Goal: Information Seeking & Learning: Find contact information

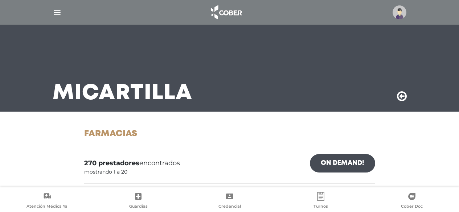
scroll to position [36, 0]
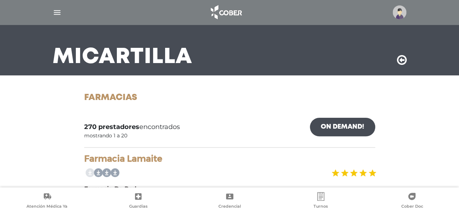
click at [399, 16] on img at bounding box center [399, 12] width 14 height 14
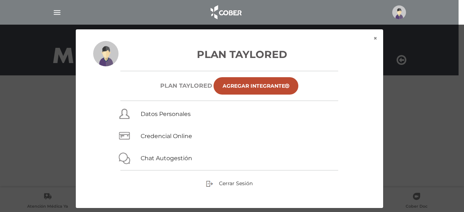
click at [444, 119] on div "× × Plan Taylored Plan TAYLORED Agregar Integrante Datos Personales Credencial …" at bounding box center [232, 118] width 441 height 179
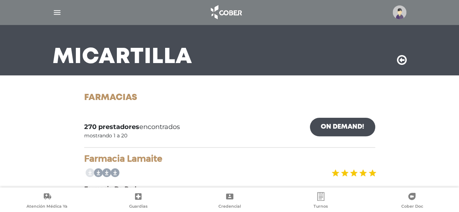
click at [59, 9] on img "button" at bounding box center [57, 12] width 9 height 9
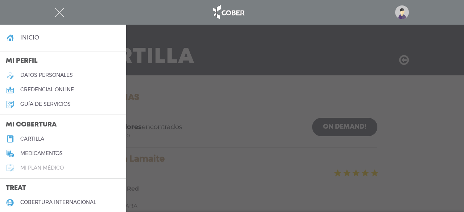
drag, startPoint x: 36, startPoint y: 170, endPoint x: 38, endPoint y: 166, distance: 4.2
click at [36, 170] on h5 "Mi plan médico" at bounding box center [41, 168] width 43 height 6
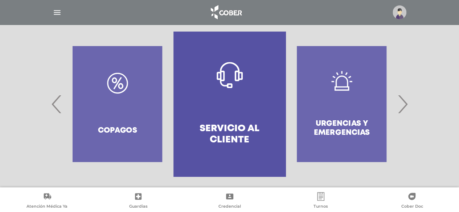
scroll to position [160, 0]
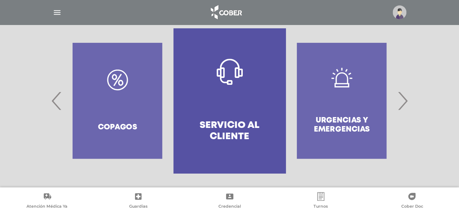
click at [406, 104] on span "›" at bounding box center [402, 100] width 14 height 39
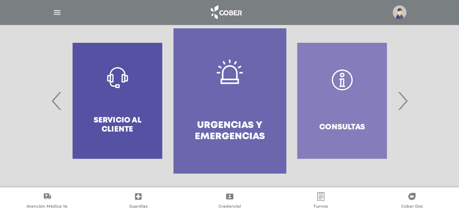
click at [405, 103] on span "›" at bounding box center [402, 100] width 14 height 39
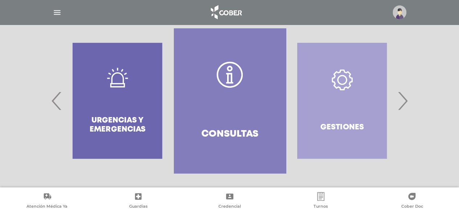
click at [405, 103] on span "›" at bounding box center [402, 100] width 14 height 39
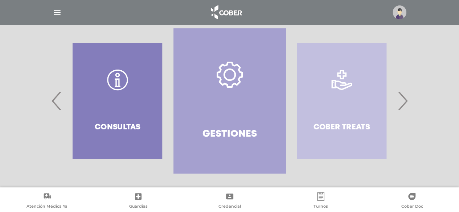
click at [405, 103] on span "›" at bounding box center [402, 100] width 14 height 39
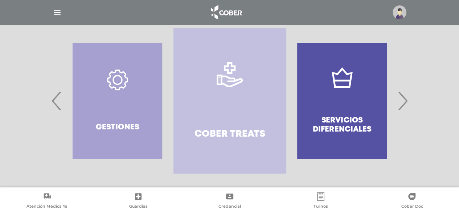
click at [405, 103] on span "›" at bounding box center [402, 100] width 14 height 39
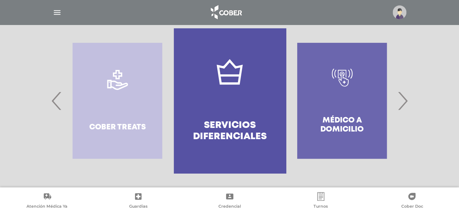
click at [405, 103] on span "›" at bounding box center [402, 100] width 14 height 39
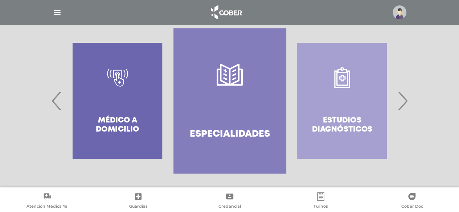
click at [405, 103] on span "›" at bounding box center [402, 100] width 14 height 39
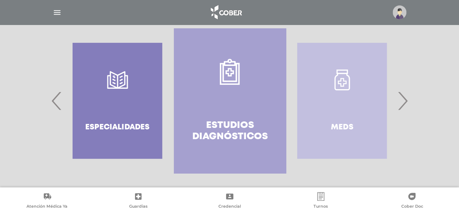
click at [405, 103] on span "›" at bounding box center [402, 100] width 14 height 39
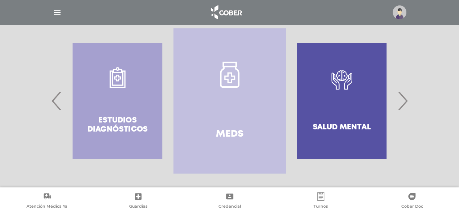
click at [405, 103] on span "›" at bounding box center [402, 100] width 14 height 39
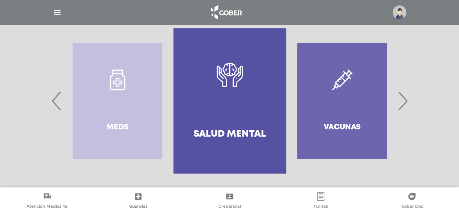
click at [405, 103] on span "›" at bounding box center [402, 100] width 14 height 39
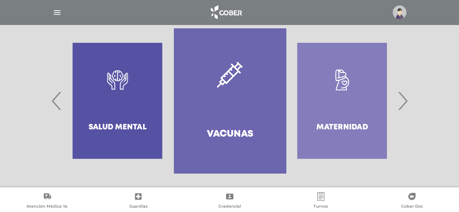
click at [405, 103] on span "›" at bounding box center [402, 100] width 14 height 39
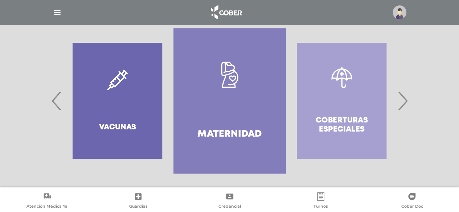
click at [405, 103] on span "›" at bounding box center [402, 100] width 14 height 39
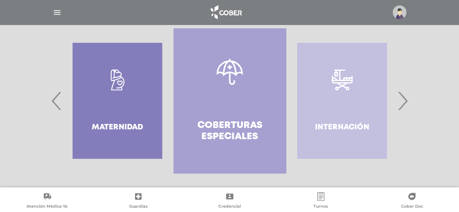
click at [405, 103] on span "›" at bounding box center [402, 100] width 14 height 39
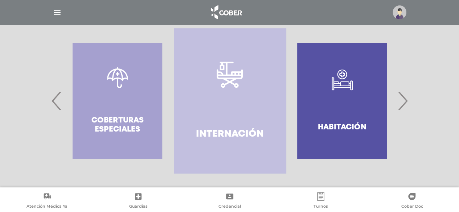
click at [405, 103] on span "›" at bounding box center [402, 100] width 14 height 39
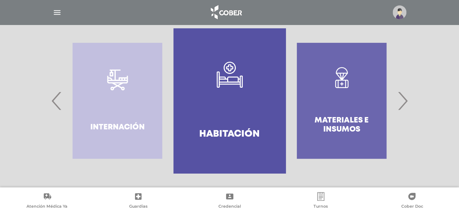
click at [405, 103] on span "›" at bounding box center [402, 100] width 14 height 39
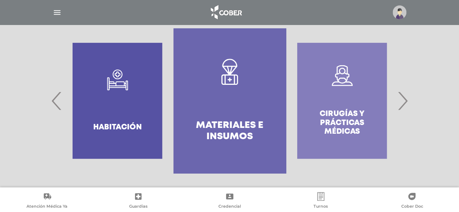
click at [57, 14] on img "button" at bounding box center [57, 12] width 9 height 9
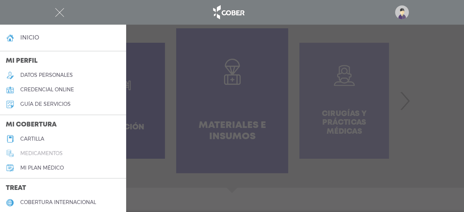
click at [39, 156] on h5 "medicamentos" at bounding box center [41, 153] width 42 height 6
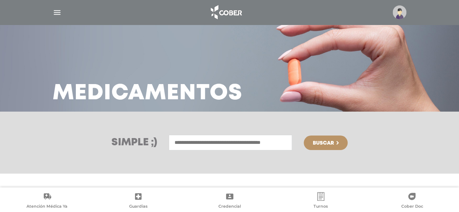
click at [60, 12] on img "button" at bounding box center [57, 12] width 9 height 9
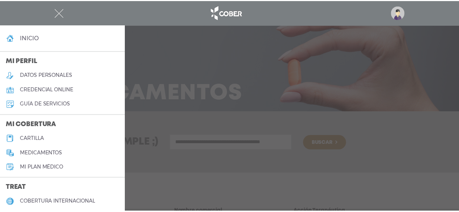
scroll to position [36, 0]
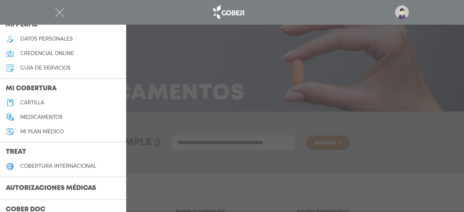
click at [35, 130] on h5 "Mi plan médico" at bounding box center [41, 132] width 43 height 6
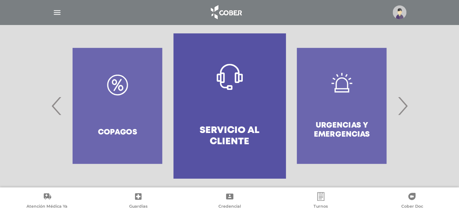
scroll to position [160, 0]
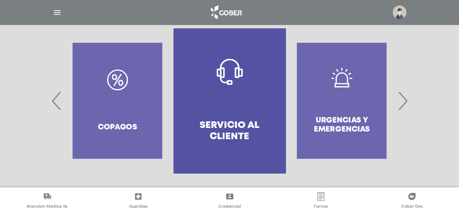
click at [406, 100] on span "›" at bounding box center [402, 100] width 14 height 39
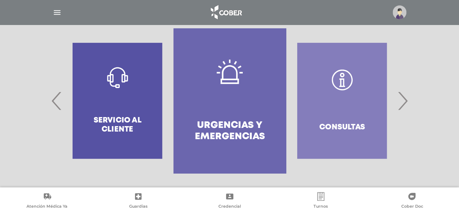
click at [406, 100] on span "›" at bounding box center [402, 100] width 14 height 39
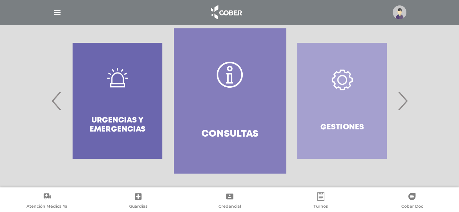
click at [406, 100] on span "›" at bounding box center [402, 100] width 14 height 39
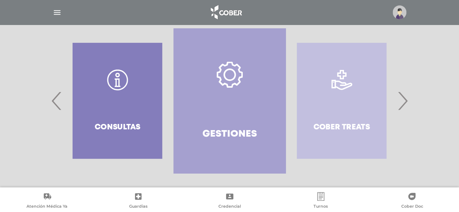
click at [406, 100] on span "›" at bounding box center [402, 100] width 14 height 39
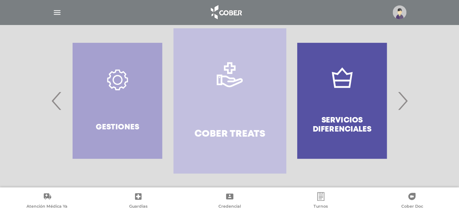
click at [406, 100] on span "›" at bounding box center [402, 100] width 14 height 39
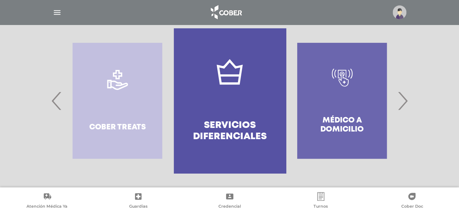
click at [406, 100] on span "›" at bounding box center [402, 100] width 14 height 39
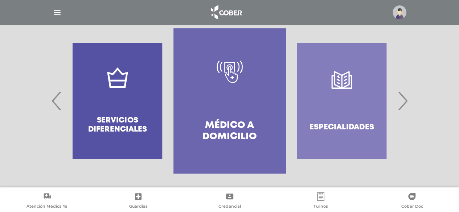
click at [403, 101] on span "›" at bounding box center [402, 100] width 14 height 39
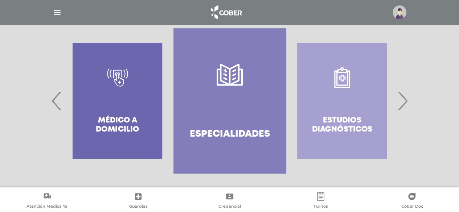
click at [403, 101] on span "›" at bounding box center [402, 100] width 14 height 39
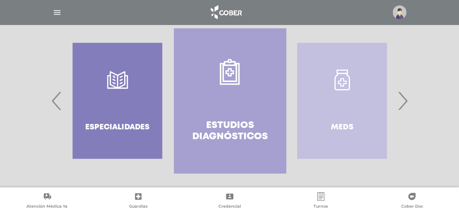
click at [403, 101] on span "›" at bounding box center [402, 100] width 14 height 39
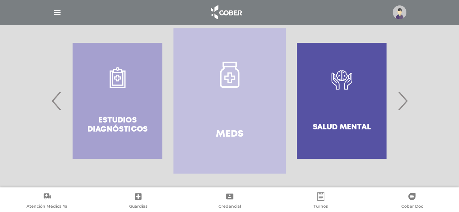
click at [403, 101] on span "›" at bounding box center [402, 100] width 14 height 39
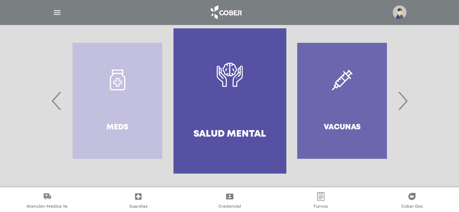
click at [403, 101] on span "›" at bounding box center [402, 100] width 14 height 39
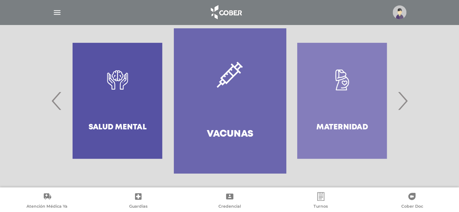
click at [403, 101] on span "›" at bounding box center [402, 100] width 14 height 39
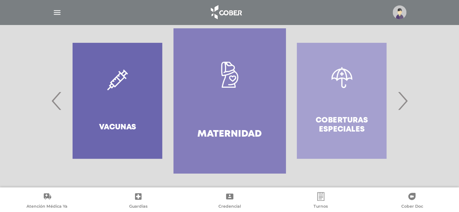
click at [403, 101] on span "›" at bounding box center [402, 100] width 14 height 39
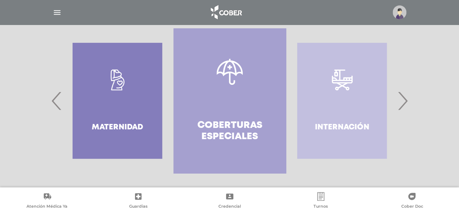
click at [403, 101] on span "›" at bounding box center [402, 100] width 14 height 39
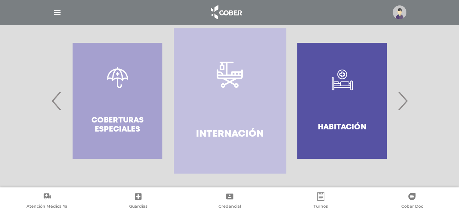
click at [403, 101] on span "›" at bounding box center [402, 100] width 14 height 39
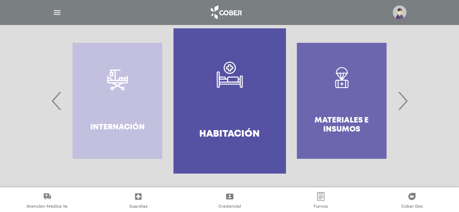
click at [403, 101] on span "›" at bounding box center [402, 100] width 14 height 39
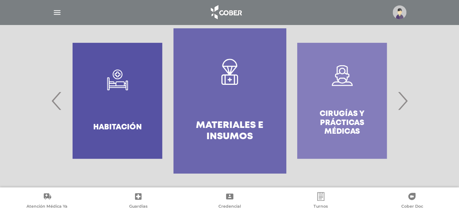
click at [403, 101] on span "›" at bounding box center [402, 100] width 14 height 39
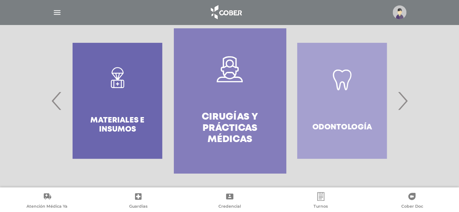
click at [403, 101] on span "›" at bounding box center [402, 100] width 14 height 39
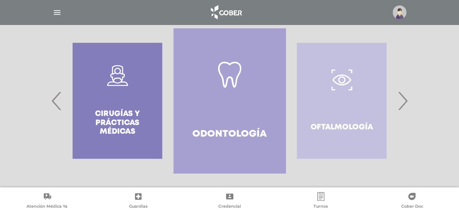
click at [403, 101] on span "›" at bounding box center [402, 100] width 14 height 39
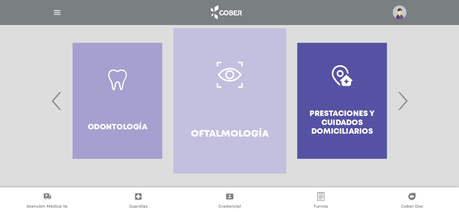
click at [403, 101] on span "›" at bounding box center [402, 100] width 14 height 39
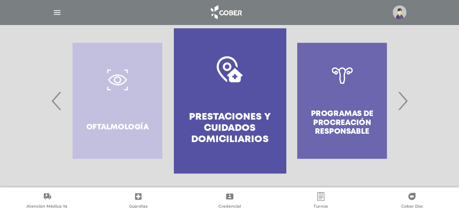
click at [403, 101] on span "›" at bounding box center [402, 100] width 14 height 39
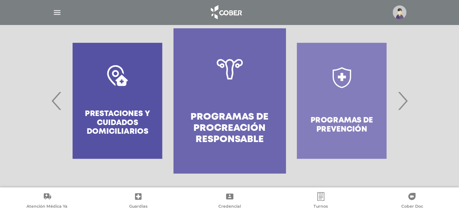
click at [58, 13] on img "button" at bounding box center [57, 12] width 9 height 9
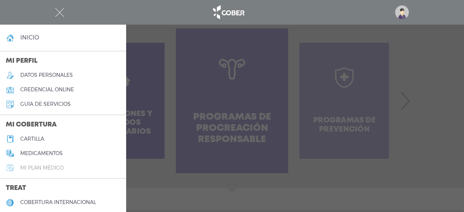
click at [37, 164] on link "Mi plan médico" at bounding box center [63, 168] width 126 height 14
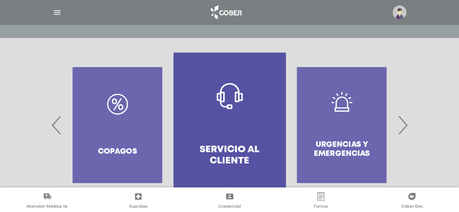
scroll to position [160, 0]
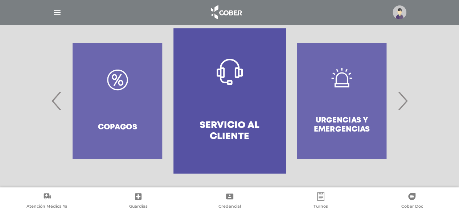
click at [407, 96] on span "›" at bounding box center [402, 100] width 14 height 39
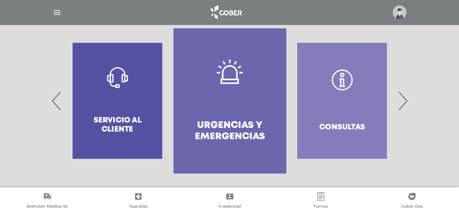
click at [405, 99] on span "›" at bounding box center [402, 100] width 14 height 39
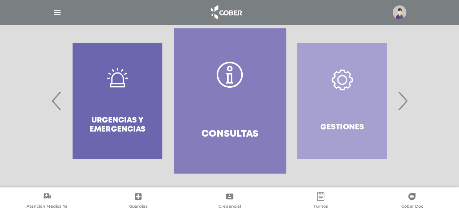
click at [405, 99] on span "›" at bounding box center [402, 100] width 14 height 39
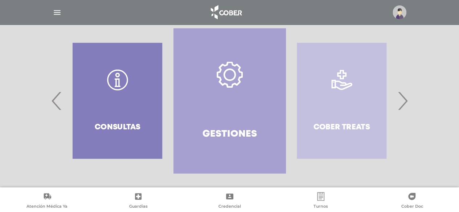
click at [405, 99] on span "›" at bounding box center [402, 100] width 14 height 39
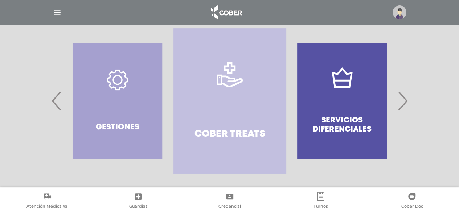
click at [405, 99] on span "›" at bounding box center [402, 100] width 14 height 39
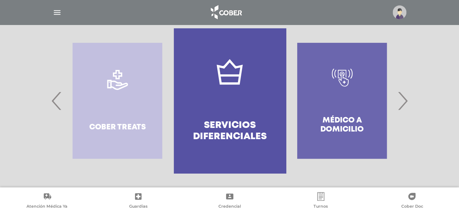
click at [405, 99] on span "›" at bounding box center [402, 100] width 14 height 39
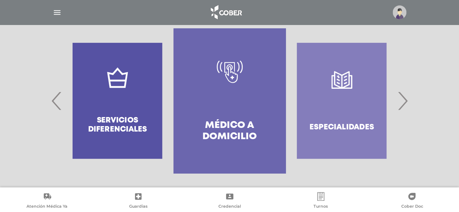
click at [405, 99] on span "›" at bounding box center [402, 100] width 14 height 39
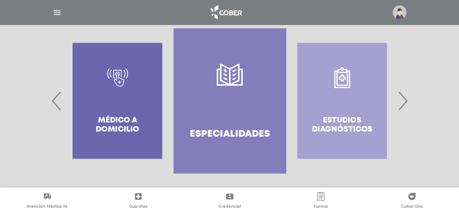
drag, startPoint x: 407, startPoint y: 102, endPoint x: 402, endPoint y: 103, distance: 4.8
click at [405, 102] on span "›" at bounding box center [402, 100] width 14 height 39
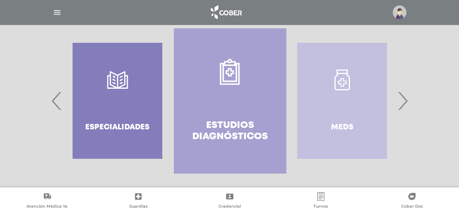
click at [400, 103] on span "›" at bounding box center [402, 100] width 14 height 39
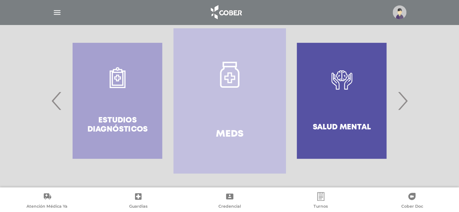
click at [400, 103] on span "›" at bounding box center [402, 100] width 14 height 39
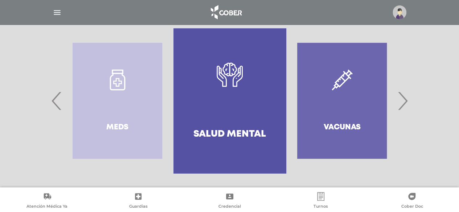
click at [400, 103] on span "›" at bounding box center [402, 100] width 14 height 39
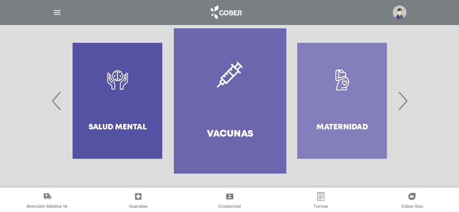
click at [400, 103] on span "›" at bounding box center [402, 100] width 14 height 39
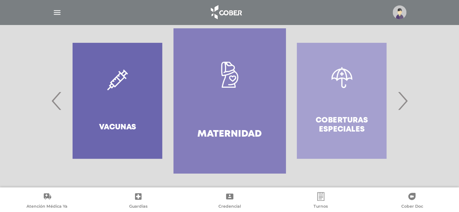
click at [400, 103] on span "›" at bounding box center [402, 100] width 14 height 39
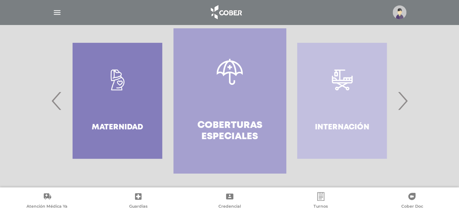
click at [400, 103] on span "›" at bounding box center [402, 100] width 14 height 39
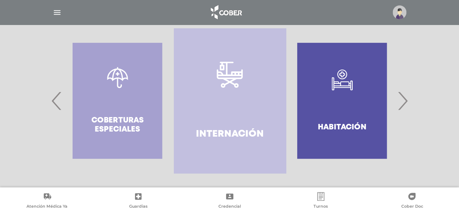
click at [400, 103] on span "›" at bounding box center [402, 100] width 14 height 39
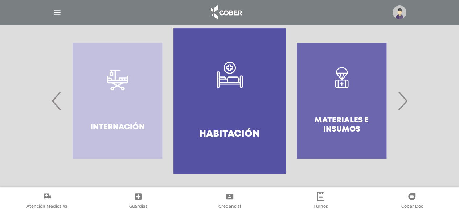
click at [400, 103] on span "›" at bounding box center [402, 100] width 14 height 39
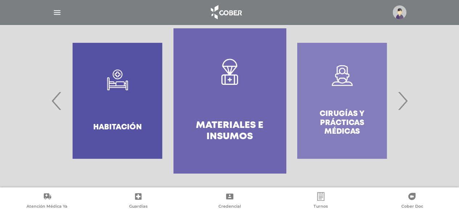
click at [400, 102] on span "›" at bounding box center [402, 100] width 14 height 39
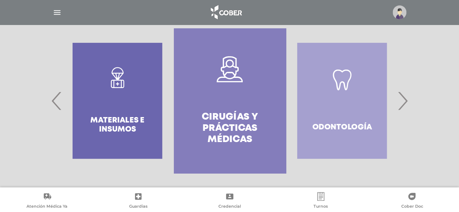
click at [400, 102] on span "›" at bounding box center [402, 100] width 14 height 39
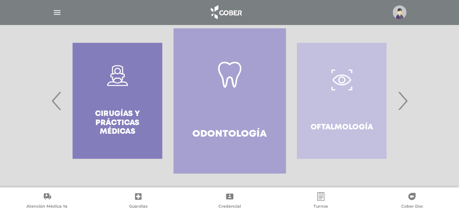
click at [400, 102] on span "›" at bounding box center [402, 100] width 14 height 39
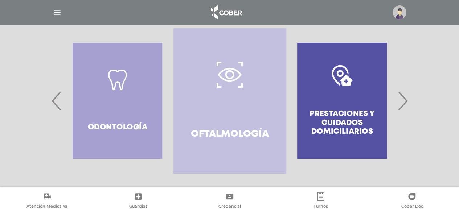
click at [400, 102] on span "›" at bounding box center [402, 100] width 14 height 39
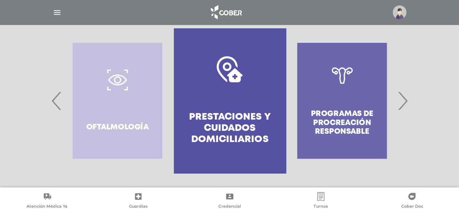
click at [400, 102] on span "›" at bounding box center [402, 100] width 14 height 39
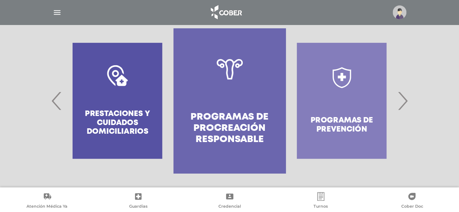
click at [400, 102] on span "›" at bounding box center [402, 100] width 14 height 39
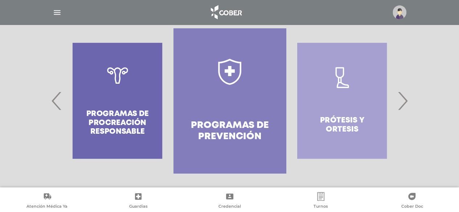
click at [400, 102] on span "›" at bounding box center [402, 100] width 14 height 39
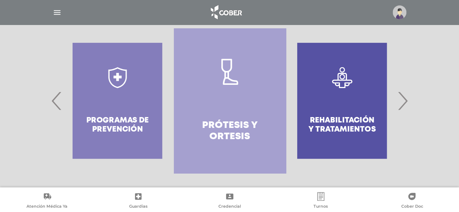
click at [60, 15] on img "button" at bounding box center [57, 12] width 9 height 9
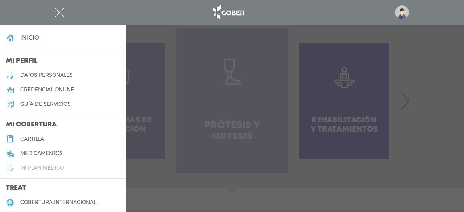
click at [44, 166] on h5 "Mi plan médico" at bounding box center [41, 168] width 43 height 6
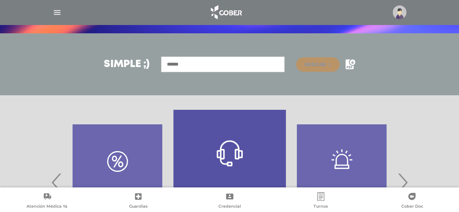
scroll to position [124, 0]
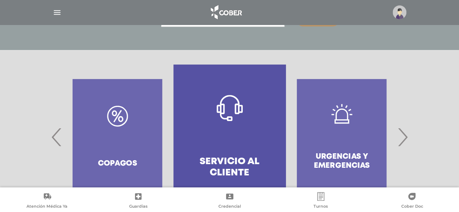
click at [399, 134] on span "›" at bounding box center [402, 136] width 14 height 39
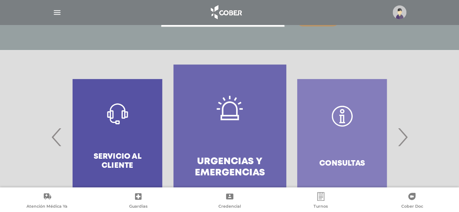
click at [399, 134] on span "›" at bounding box center [402, 136] width 14 height 39
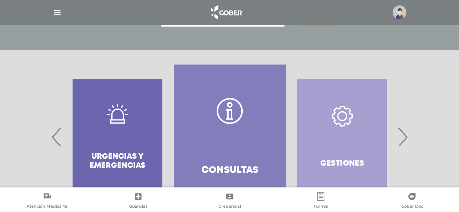
click at [399, 134] on span "›" at bounding box center [402, 136] width 14 height 39
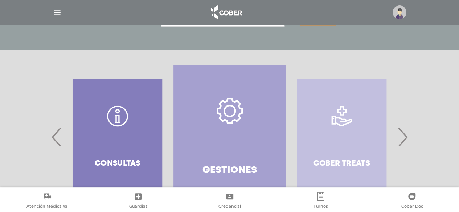
click at [399, 134] on span "›" at bounding box center [402, 136] width 14 height 39
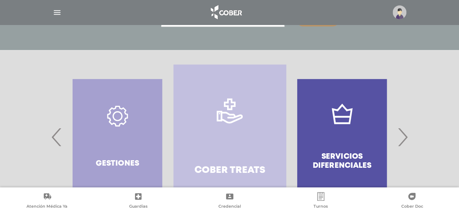
click at [399, 134] on span "›" at bounding box center [402, 136] width 14 height 39
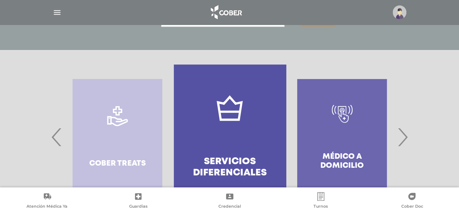
click at [399, 134] on span "›" at bounding box center [402, 136] width 14 height 39
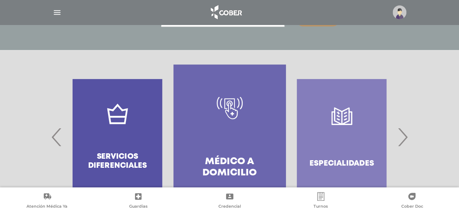
click at [399, 134] on span "›" at bounding box center [402, 136] width 14 height 39
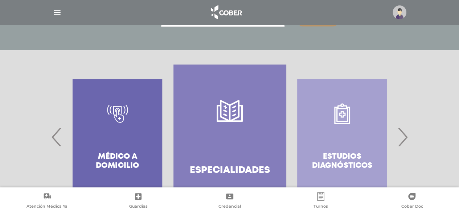
click at [399, 134] on span "›" at bounding box center [402, 136] width 14 height 39
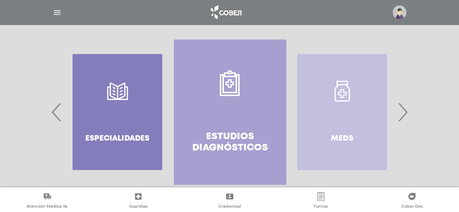
scroll to position [160, 0]
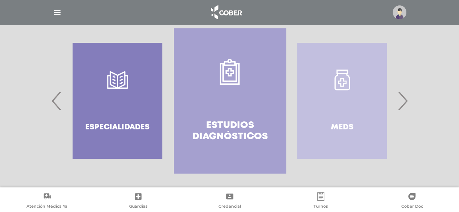
click at [401, 101] on span "›" at bounding box center [402, 100] width 14 height 39
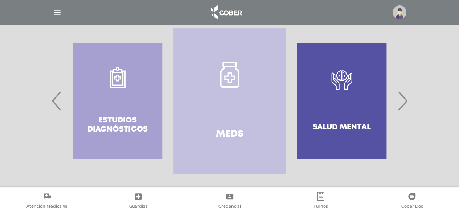
click at [398, 111] on span "›" at bounding box center [402, 100] width 14 height 39
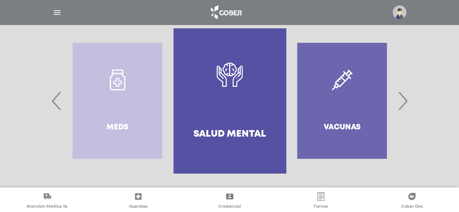
click at [398, 111] on span "›" at bounding box center [402, 100] width 14 height 39
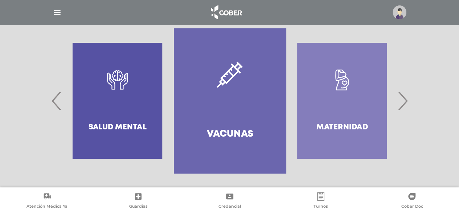
click at [407, 102] on span "›" at bounding box center [402, 100] width 14 height 39
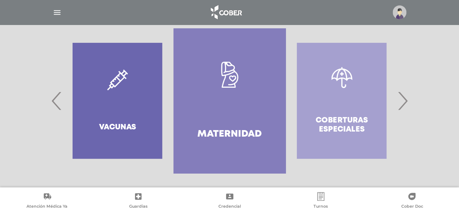
click at [407, 102] on span "›" at bounding box center [402, 100] width 14 height 39
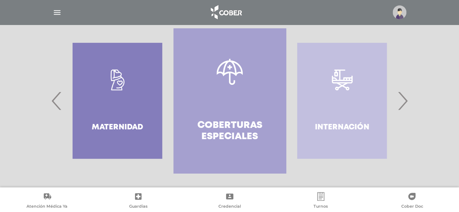
click at [407, 102] on span "›" at bounding box center [402, 100] width 14 height 39
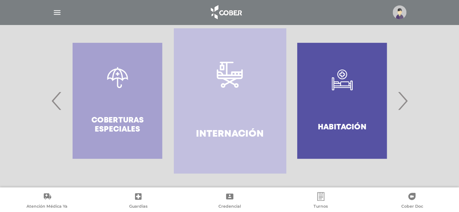
click at [407, 102] on span "›" at bounding box center [402, 100] width 14 height 39
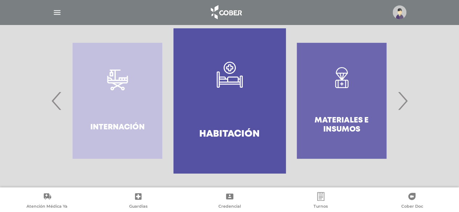
click at [63, 11] on div at bounding box center [229, 12] width 371 height 17
click at [60, 12] on img "button" at bounding box center [57, 12] width 9 height 9
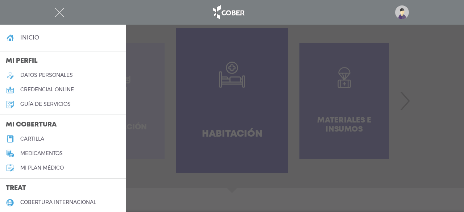
click at [34, 140] on h5 "cartilla" at bounding box center [32, 139] width 24 height 6
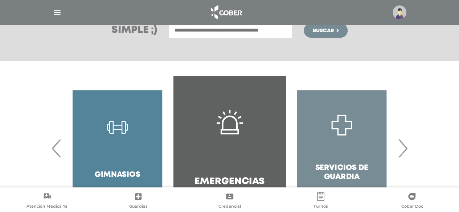
scroll to position [124, 0]
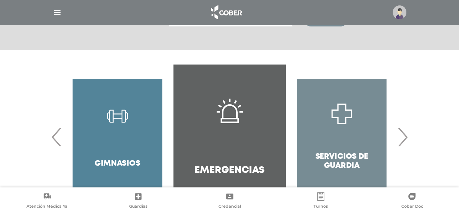
click at [402, 138] on span "›" at bounding box center [402, 136] width 14 height 39
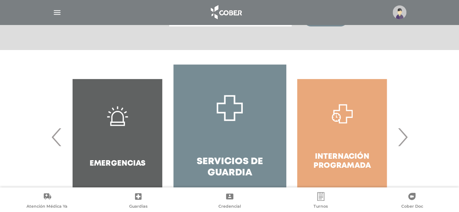
click at [398, 139] on span "›" at bounding box center [402, 136] width 14 height 39
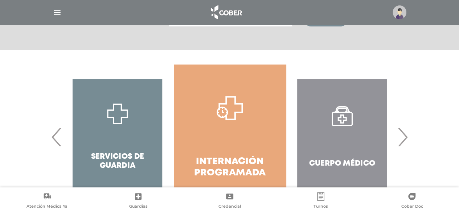
click at [398, 139] on span "›" at bounding box center [402, 136] width 14 height 39
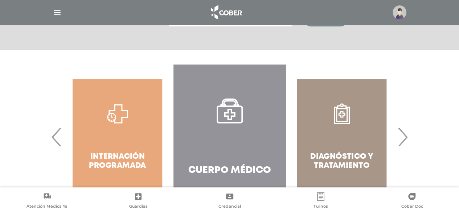
click at [398, 139] on span "›" at bounding box center [402, 136] width 14 height 39
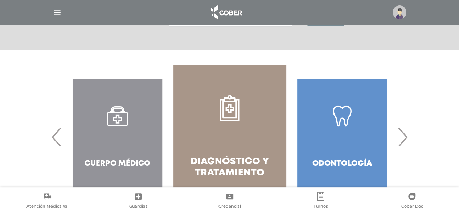
click at [52, 137] on span "‹" at bounding box center [57, 136] width 14 height 39
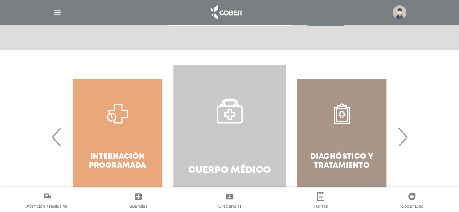
click at [259, 140] on link "Cuerpo Médico" at bounding box center [229, 137] width 112 height 145
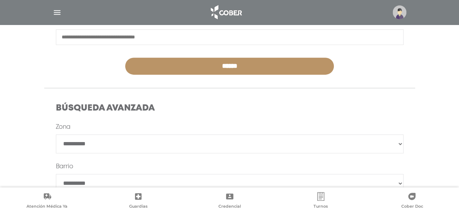
scroll to position [109, 0]
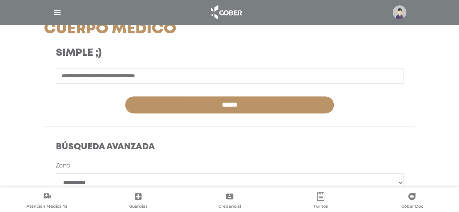
click at [107, 75] on input "text" at bounding box center [229, 76] width 347 height 16
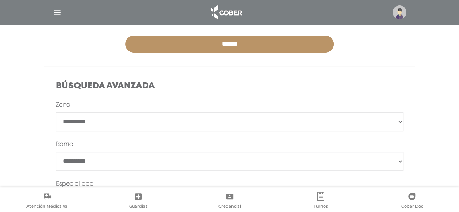
scroll to position [181, 0]
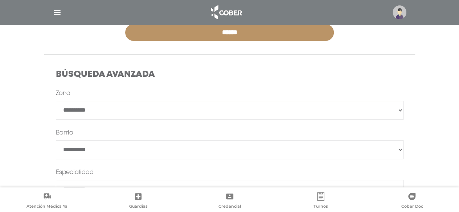
drag, startPoint x: 92, startPoint y: 109, endPoint x: 103, endPoint y: 112, distance: 10.6
click at [92, 109] on select "**********" at bounding box center [229, 110] width 347 height 19
select select "*********"
click at [56, 101] on select "**********" at bounding box center [229, 110] width 347 height 19
click at [102, 110] on select "**********" at bounding box center [229, 110] width 347 height 19
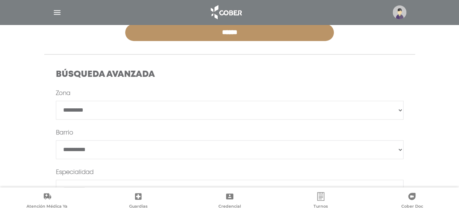
click at [102, 110] on select "**********" at bounding box center [229, 110] width 347 height 19
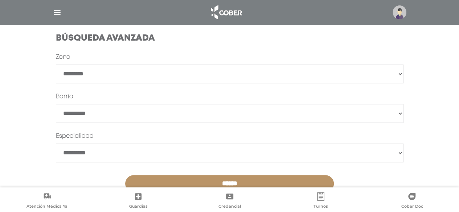
click at [252, 178] on input "******" at bounding box center [229, 183] width 208 height 17
